Goal: Communication & Community: Answer question/provide support

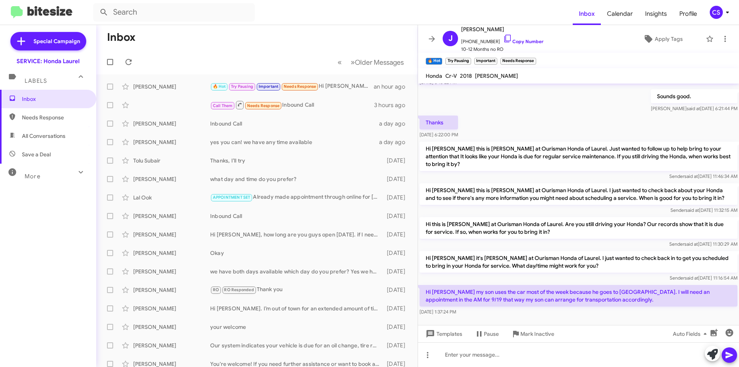
scroll to position [153, 0]
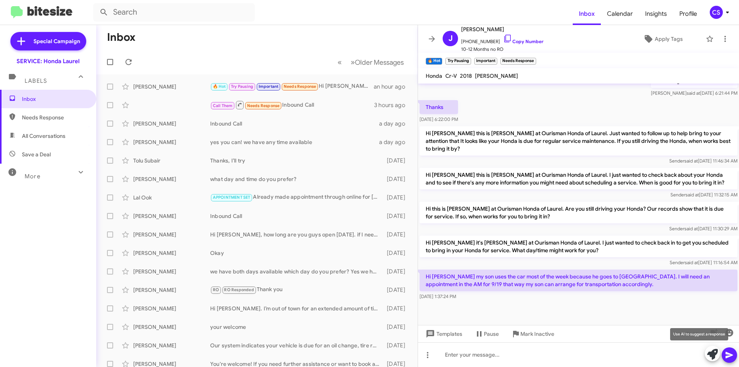
click at [711, 355] on icon at bounding box center [712, 353] width 11 height 11
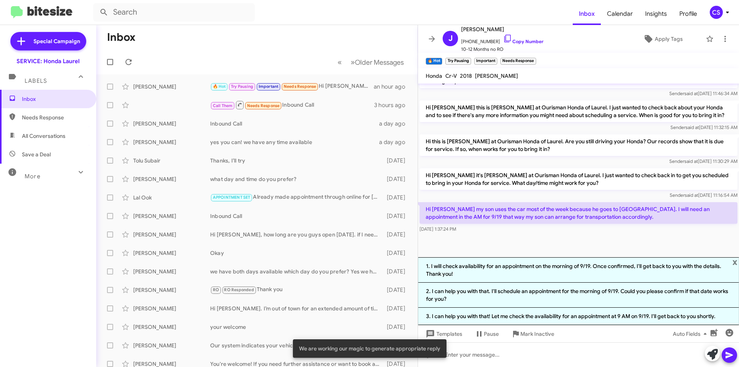
scroll to position [221, 0]
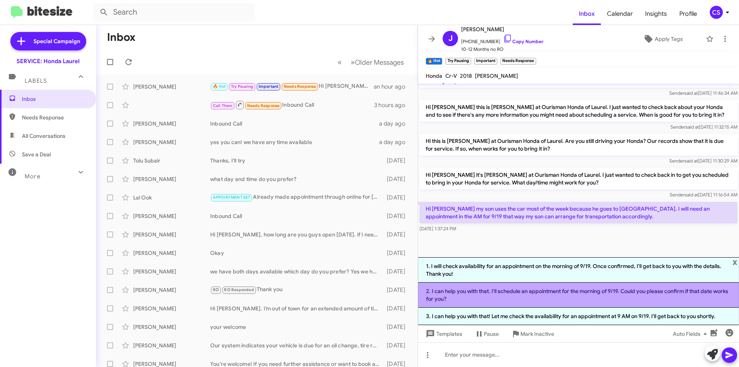
click at [516, 297] on li "2. I can help you with that. I'll schedule an appointment for the morning of 9/…" at bounding box center [578, 294] width 321 height 25
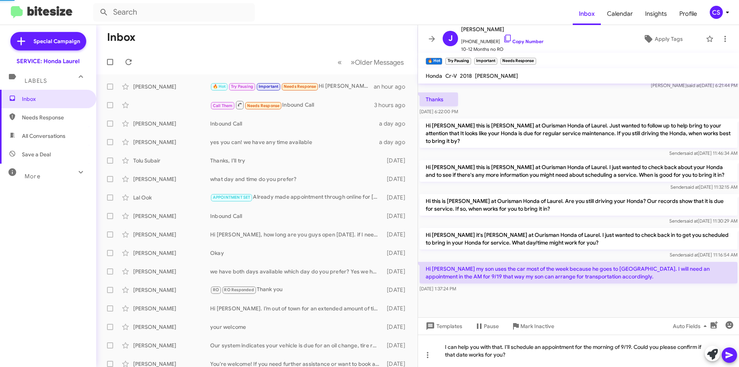
scroll to position [161, 0]
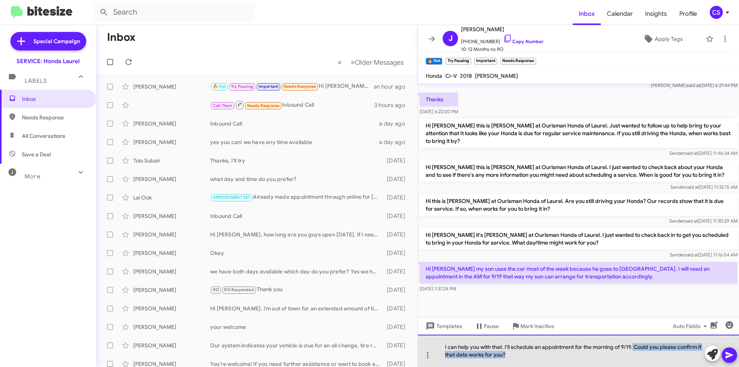
drag, startPoint x: 510, startPoint y: 356, endPoint x: 632, endPoint y: 337, distance: 123.8
click at [634, 339] on div "I can help you with that. I'll schedule an appointment for the morning of 9/19.…" at bounding box center [578, 350] width 321 height 32
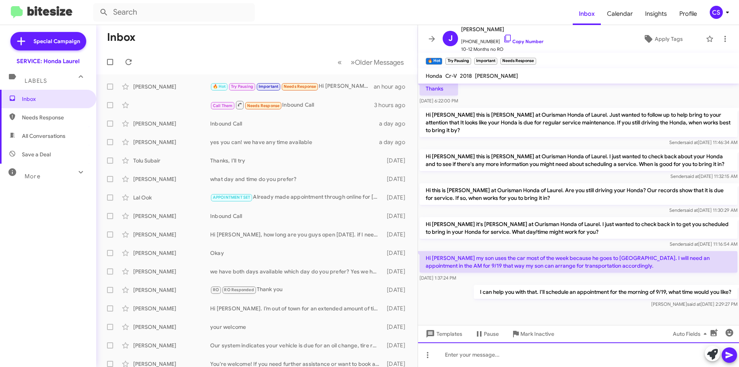
scroll to position [181, 0]
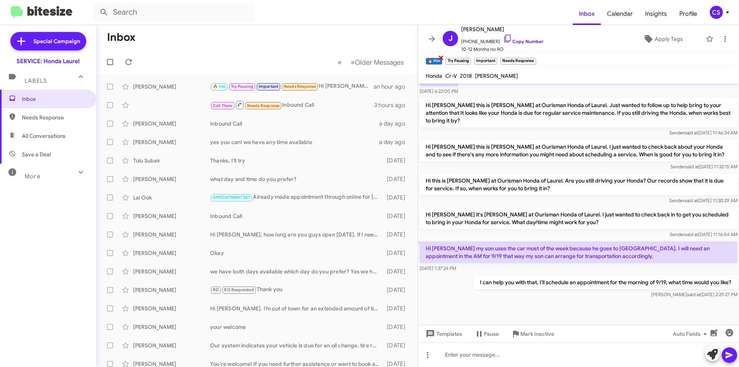
click at [439, 56] on span "×" at bounding box center [441, 57] width 6 height 9
click at [450, 57] on span "×" at bounding box center [450, 57] width 6 height 9
click at [447, 58] on span "×" at bounding box center [447, 57] width 6 height 9
click at [460, 57] on span "×" at bounding box center [460, 57] width 6 height 9
click at [435, 38] on icon at bounding box center [431, 38] width 9 height 9
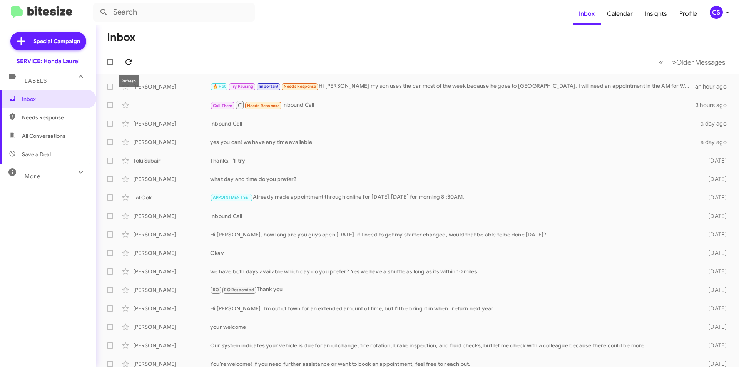
click at [132, 57] on icon at bounding box center [128, 61] width 9 height 9
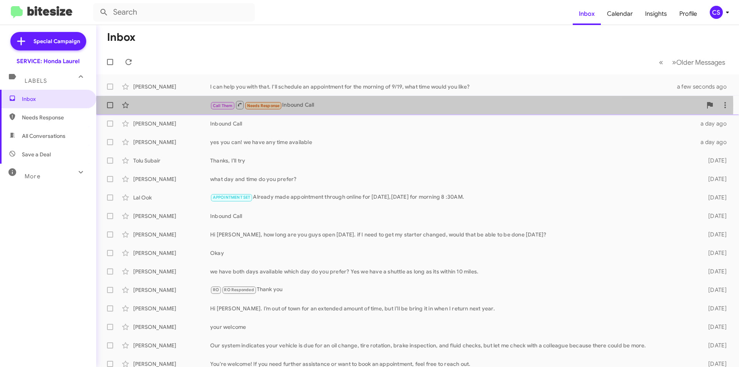
click at [335, 106] on div "Call Them Needs Response Inbound Call" at bounding box center [456, 105] width 492 height 10
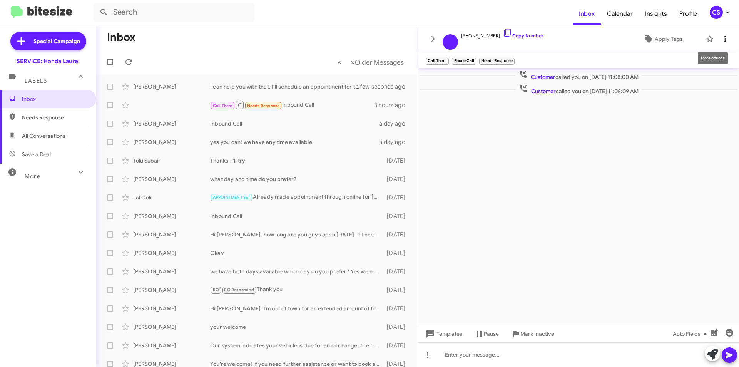
click at [723, 36] on icon at bounding box center [724, 38] width 9 height 9
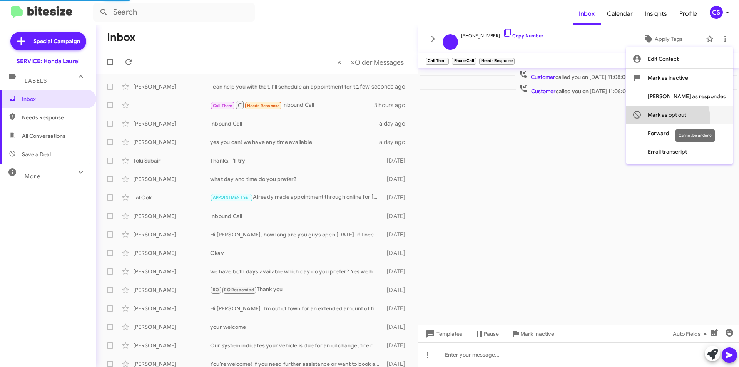
click at [686, 118] on span "Mark as opt out" at bounding box center [666, 114] width 38 height 18
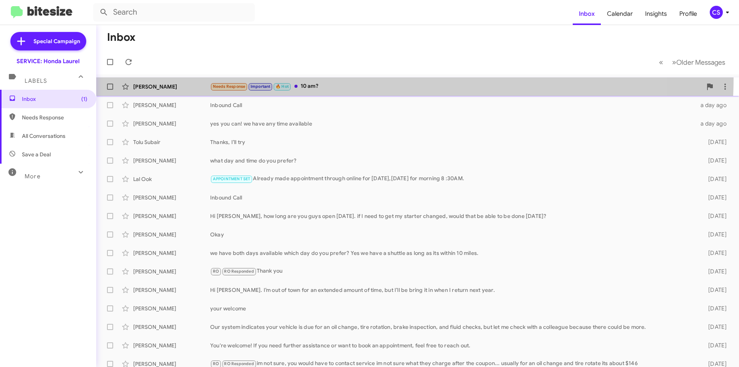
click at [358, 78] on span "[PERSON_NAME] Needs Response Important 🔥 Hot 10 am? 3 minutes ago" at bounding box center [417, 86] width 642 height 18
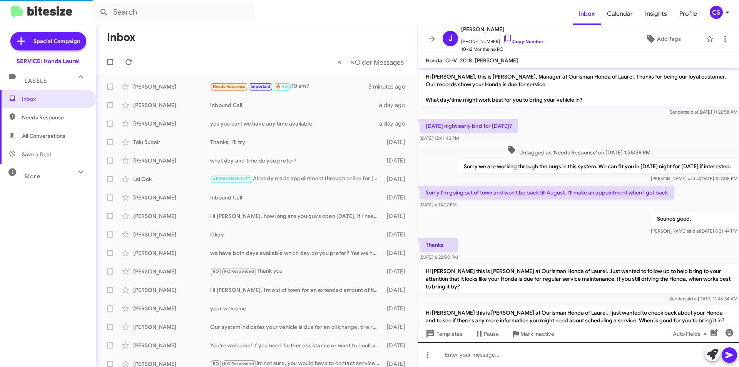
scroll to position [227, 0]
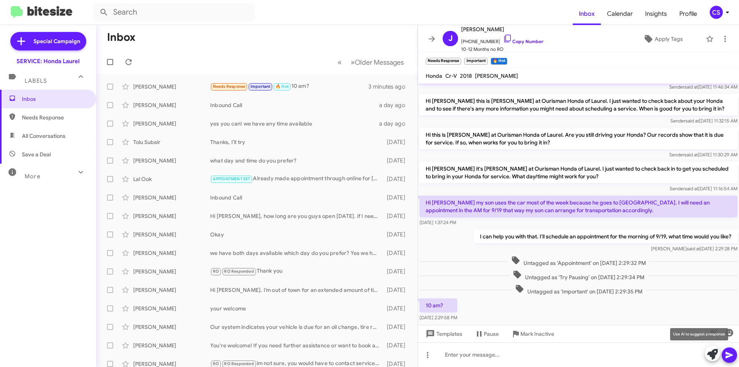
click at [707, 352] on icon at bounding box center [712, 353] width 11 height 11
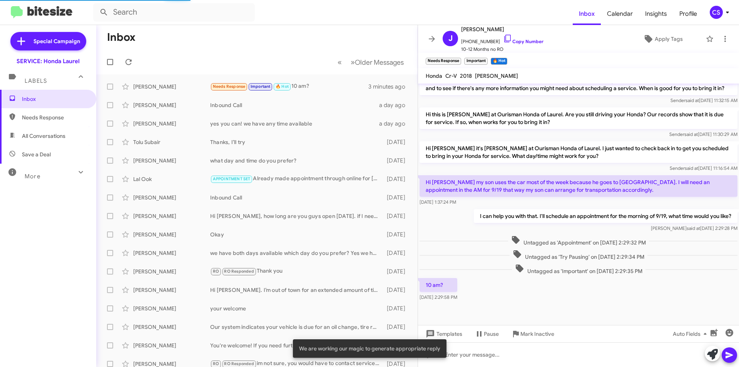
scroll to position [258, 0]
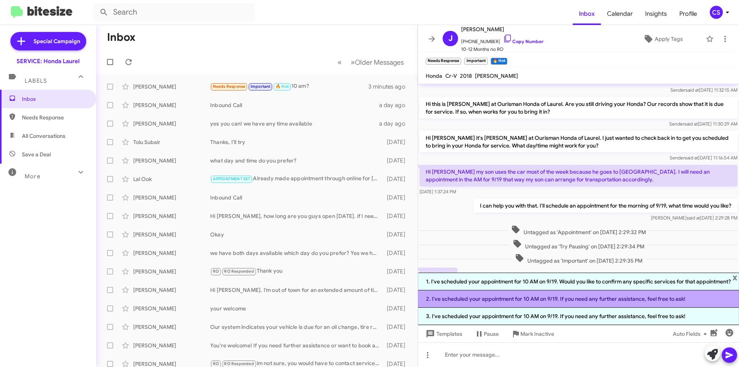
click at [527, 299] on li "2. I've scheduled your appointment for 10 AM on 9/19. If you need any further a…" at bounding box center [578, 298] width 321 height 17
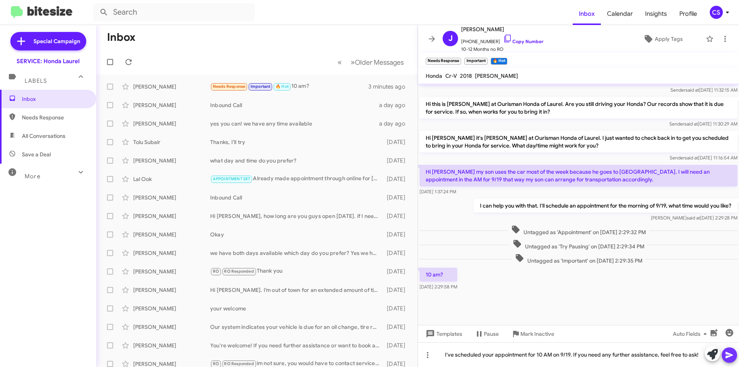
click at [729, 354] on icon at bounding box center [728, 355] width 7 height 7
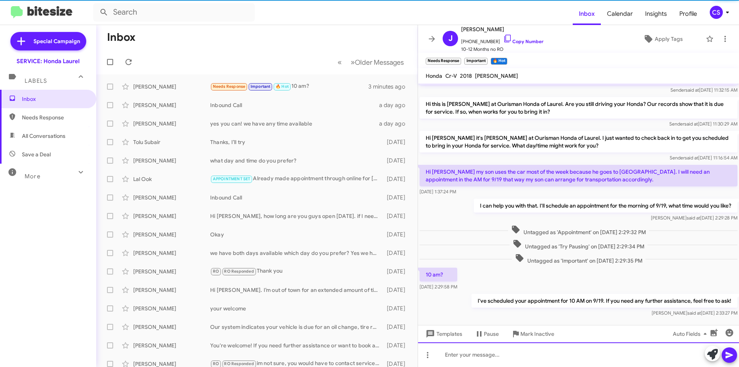
scroll to position [0, 0]
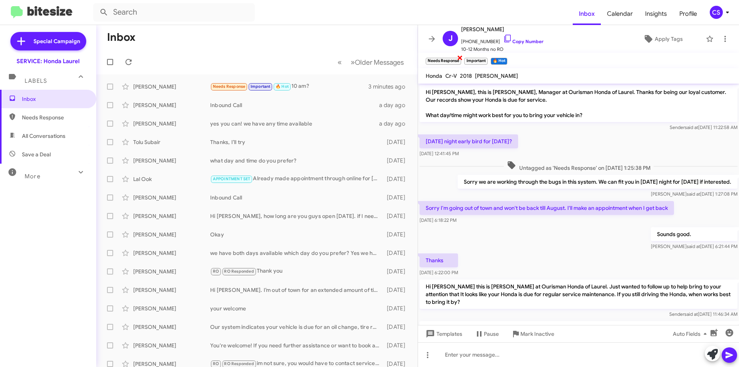
click at [462, 58] on span "×" at bounding box center [460, 57] width 6 height 9
click at [466, 56] on span "×" at bounding box center [467, 57] width 6 height 9
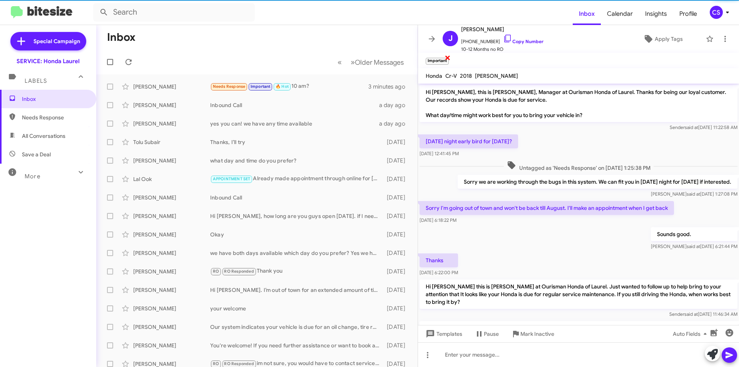
drag, startPoint x: 446, startPoint y: 58, endPoint x: 505, endPoint y: 51, distance: 59.6
click at [446, 57] on span "×" at bounding box center [446, 57] width 5 height 9
click at [656, 35] on span "Apply Tags" at bounding box center [668, 39] width 28 height 14
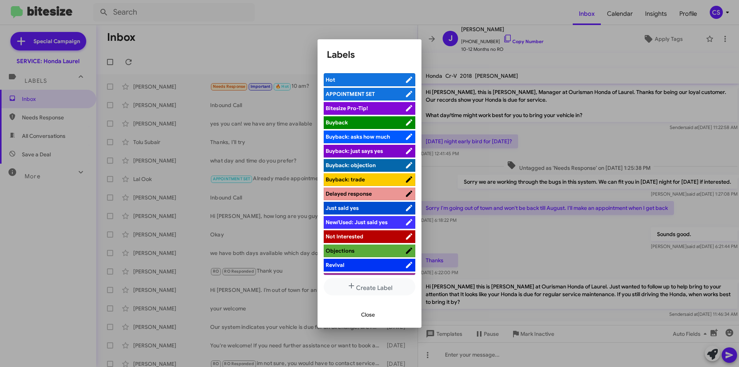
click at [365, 96] on span "APPOINTMENT SET" at bounding box center [349, 93] width 49 height 7
click at [250, 51] on div at bounding box center [369, 183] width 739 height 367
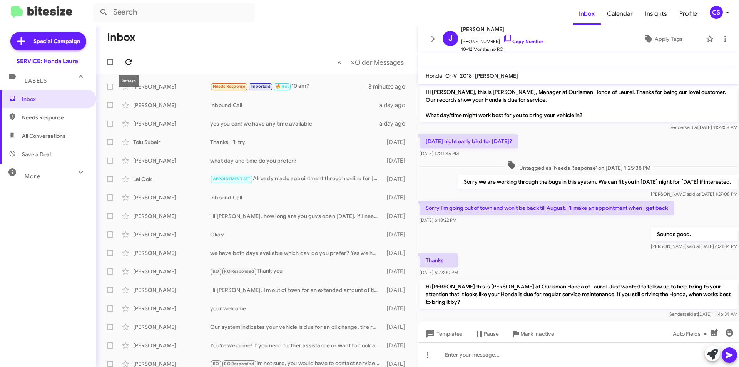
click at [132, 60] on icon at bounding box center [128, 61] width 9 height 9
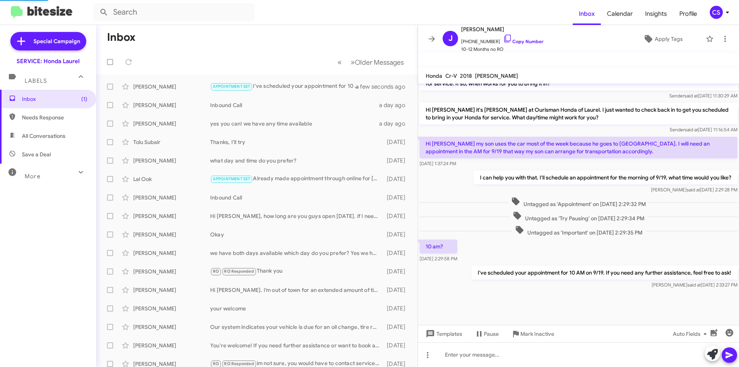
scroll to position [283, 0]
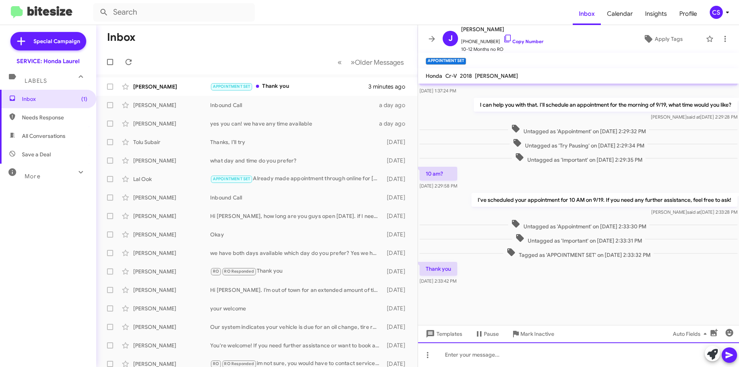
click at [509, 356] on div at bounding box center [578, 354] width 321 height 25
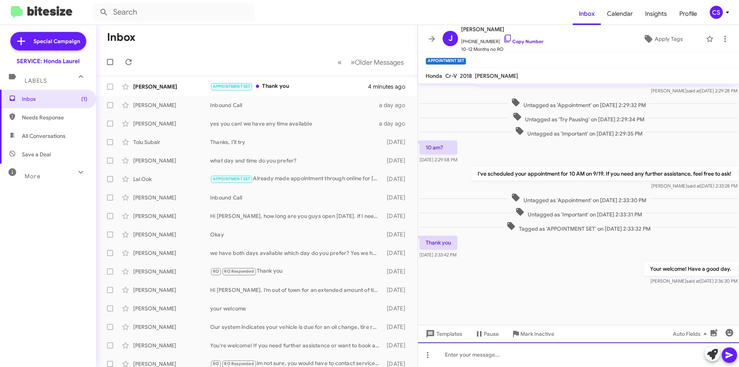
scroll to position [407, 0]
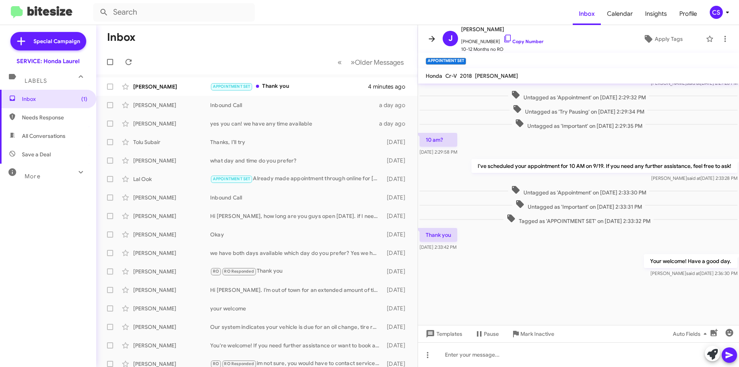
click at [431, 35] on icon at bounding box center [431, 38] width 9 height 9
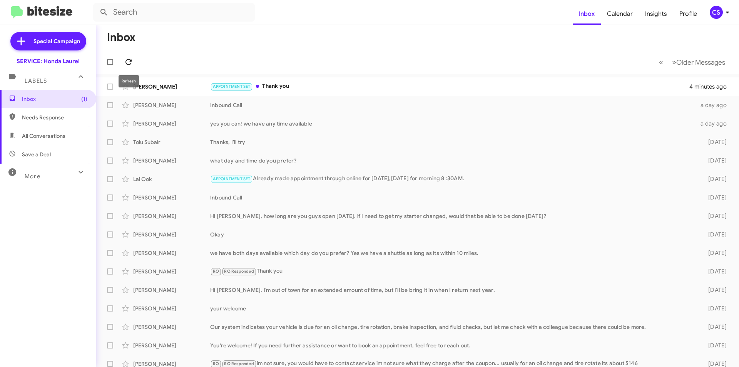
click at [125, 60] on icon at bounding box center [128, 61] width 9 height 9
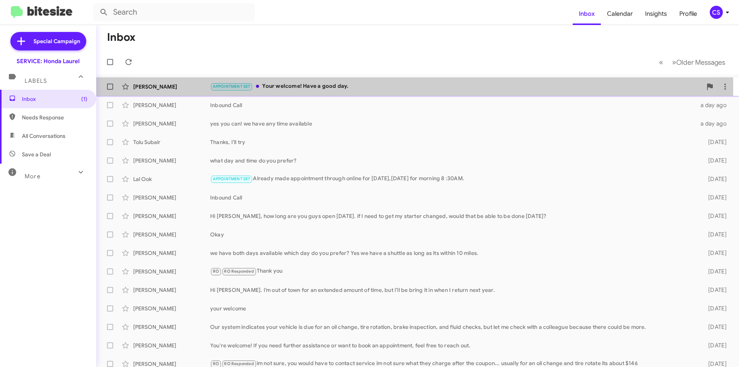
click at [382, 87] on div "APPOINTMENT SET Your welcome! Have a good day." at bounding box center [456, 86] width 492 height 9
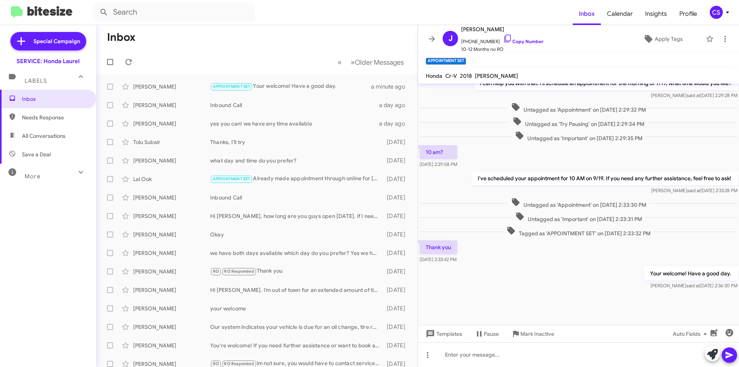
scroll to position [295, 0]
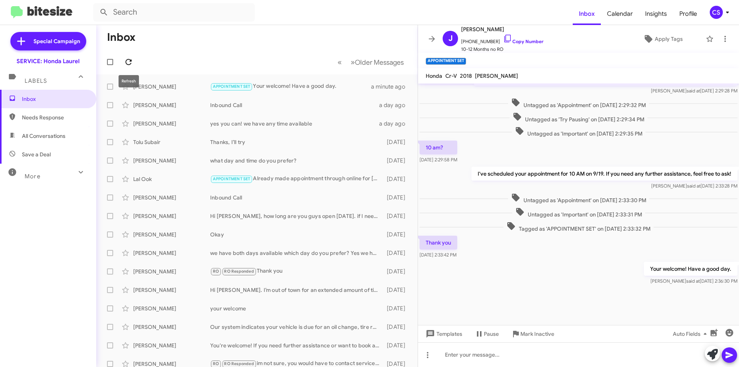
click at [130, 59] on icon at bounding box center [128, 61] width 9 height 9
click at [431, 39] on icon at bounding box center [431, 39] width 6 height 6
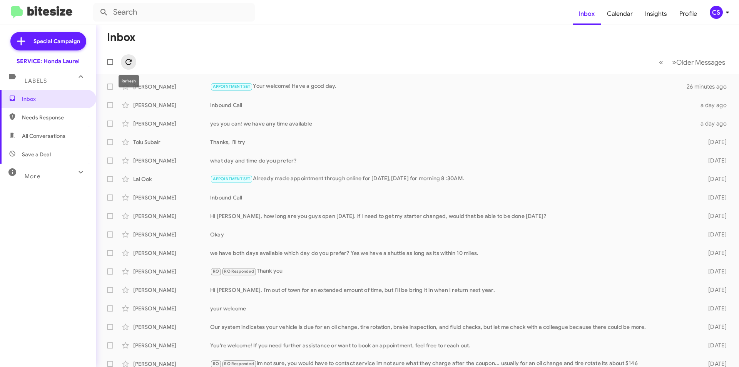
click at [127, 58] on icon at bounding box center [128, 61] width 9 height 9
